Goal: Check status: Check status

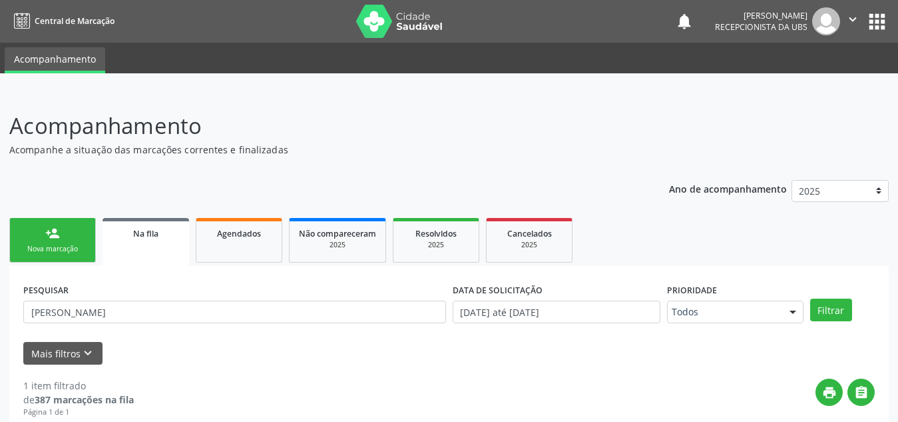
scroll to position [138, 0]
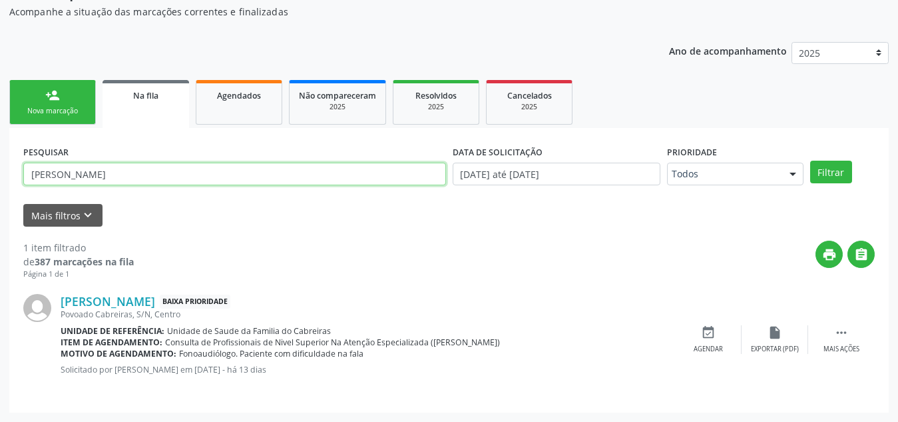
drag, startPoint x: 137, startPoint y: 172, endPoint x: 13, endPoint y: 162, distance: 123.6
click at [13, 162] on div "PESQUISAR [PERSON_NAME] DATA DE SOLICITAÇÃO [DATE] até [DATE] Prioridade Todos …" at bounding box center [449, 270] width 880 height 284
type input "[PERSON_NAME]"
click at [810, 160] on button "Filtrar" at bounding box center [831, 171] width 42 height 23
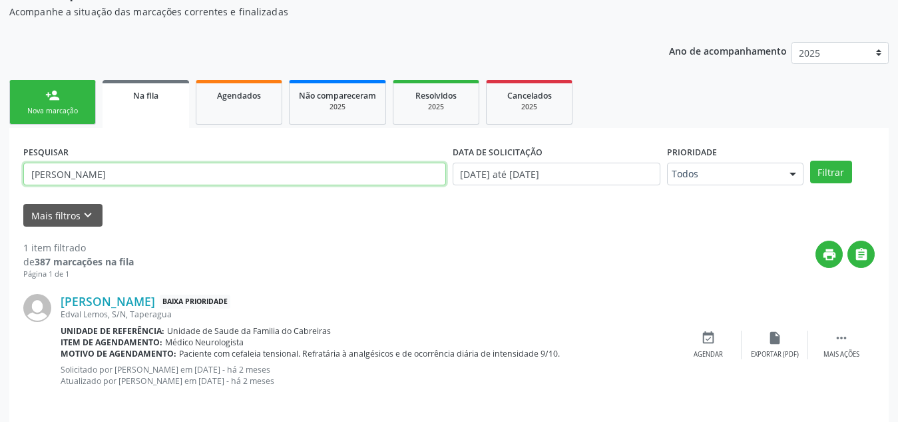
drag, startPoint x: 122, startPoint y: 178, endPoint x: 26, endPoint y: 164, distance: 96.8
click at [26, 164] on input "[PERSON_NAME]" at bounding box center [234, 173] width 423 height 23
type input "[PERSON_NAME]"
click at [810, 160] on button "Filtrar" at bounding box center [831, 171] width 42 height 23
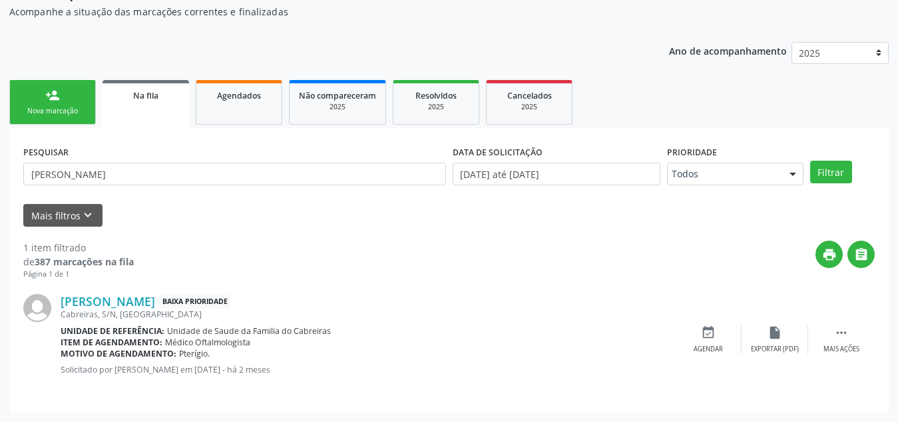
drag, startPoint x: 255, startPoint y: 342, endPoint x: 129, endPoint y: 326, distance: 126.8
click at [129, 326] on div "[PERSON_NAME] Baixa Prioridade Cabreiras, S/N, [GEOGRAPHIC_DATA] Unidade de ref…" at bounding box center [368, 339] width 615 height 91
click at [129, 326] on b "Unidade de referência:" at bounding box center [113, 330] width 104 height 11
drag, startPoint x: 194, startPoint y: 341, endPoint x: 263, endPoint y: 343, distance: 68.6
click at [263, 343] on div "Item de agendamento: Médico Oftalmologista" at bounding box center [368, 341] width 615 height 11
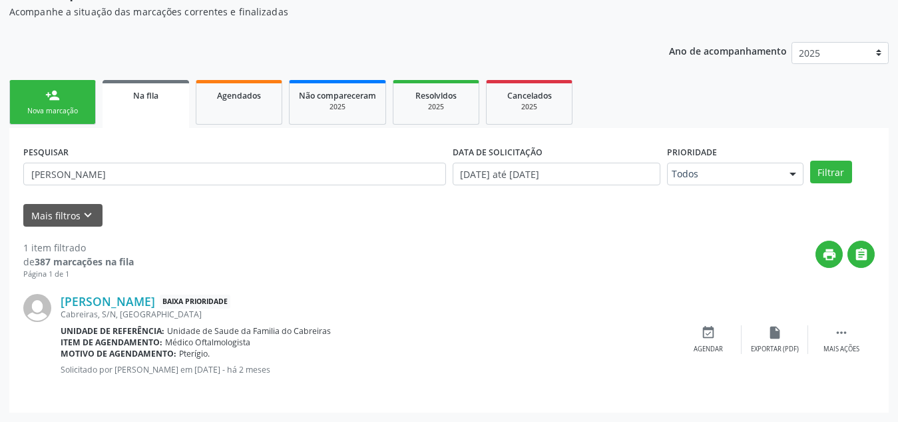
click at [263, 343] on div "Item de agendamento: Médico Oftalmologista" at bounding box center [368, 341] width 615 height 11
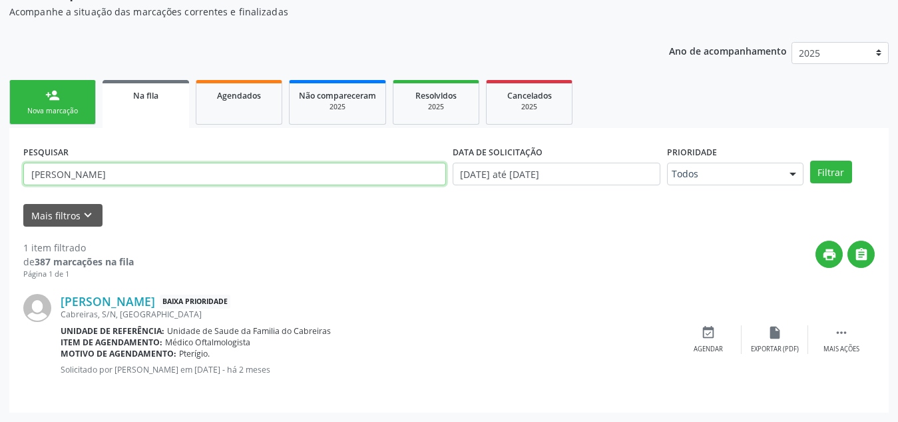
drag, startPoint x: 129, startPoint y: 171, endPoint x: 0, endPoint y: 177, distance: 129.3
click at [0, 177] on div "Acompanhamento Acompanhe a situação das marcações correntes e finalizadas Relat…" at bounding box center [449, 187] width 898 height 467
type input "a"
